Goal: Find specific page/section: Find specific page/section

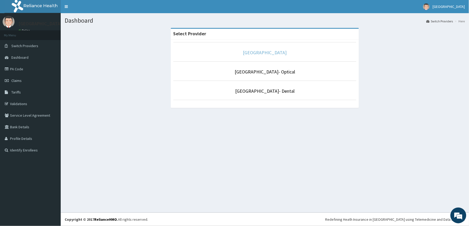
click at [247, 53] on link "[GEOGRAPHIC_DATA]" at bounding box center [265, 53] width 44 height 6
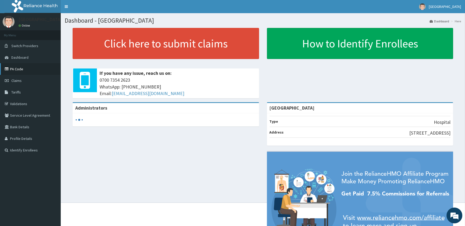
click at [31, 70] on link "PA Code" at bounding box center [30, 69] width 61 height 12
